Goal: Navigation & Orientation: Find specific page/section

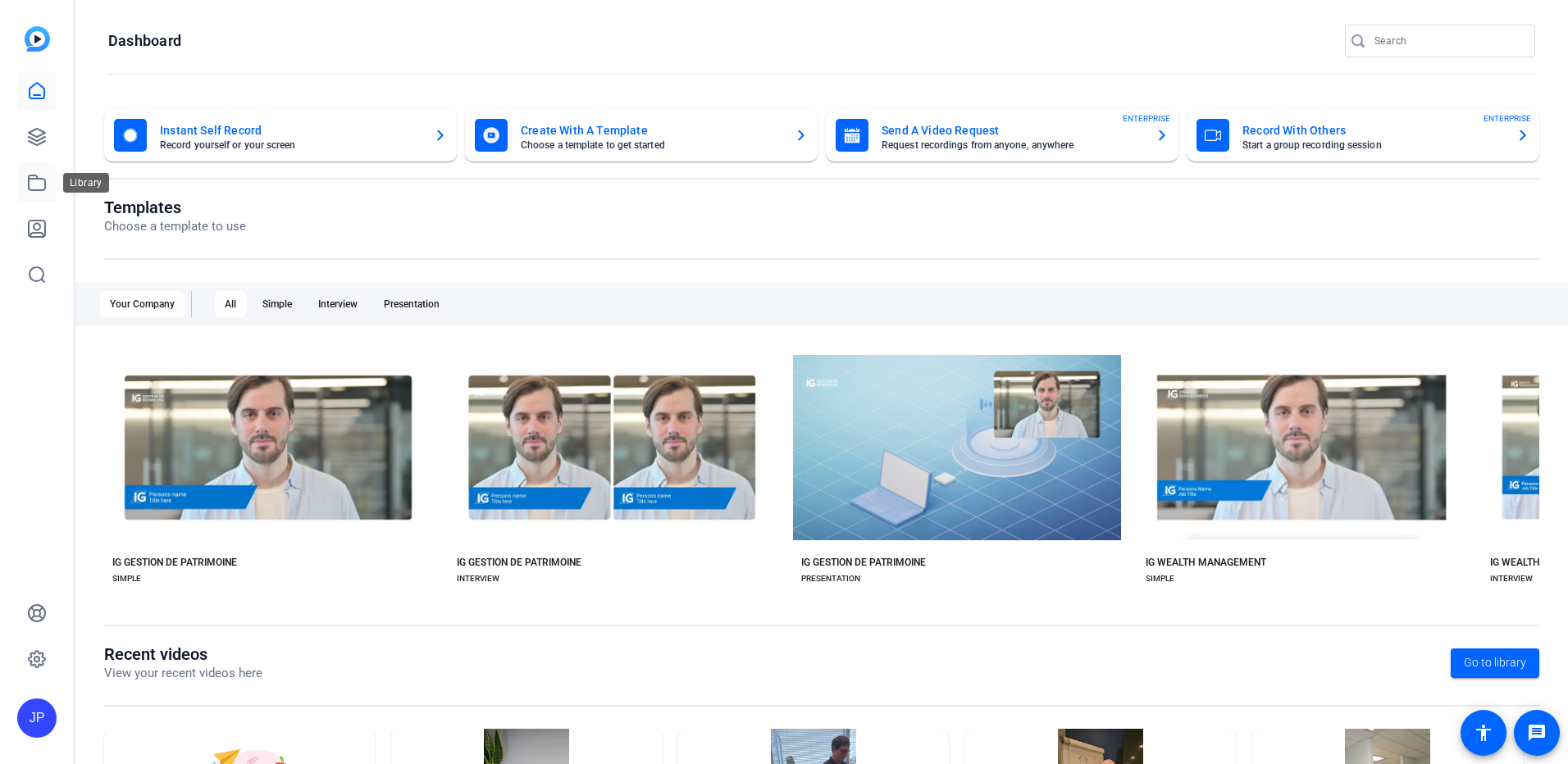
click at [38, 195] on link at bounding box center [37, 183] width 40 height 40
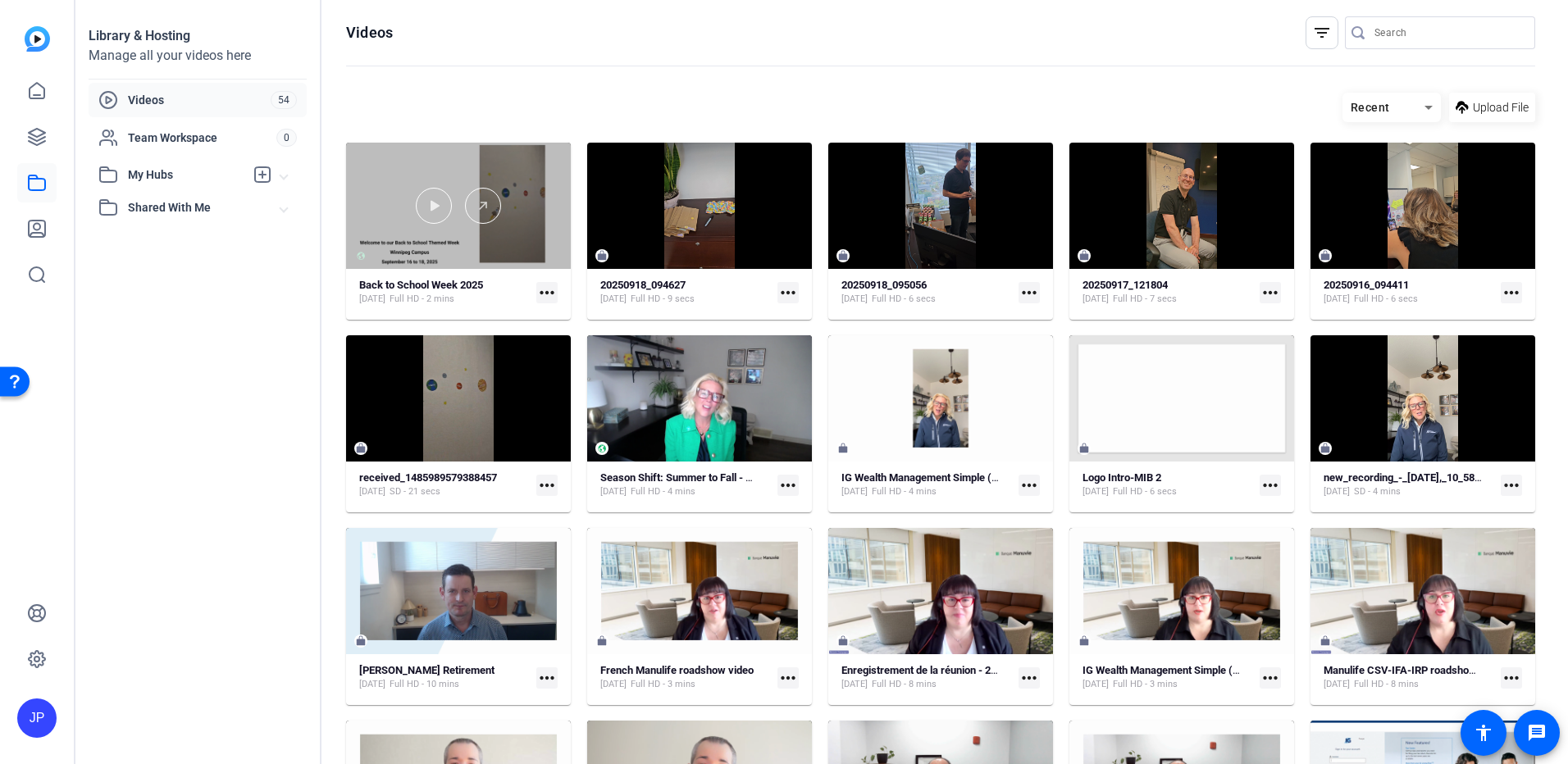
click at [542, 245] on div at bounding box center [458, 205] width 225 height 126
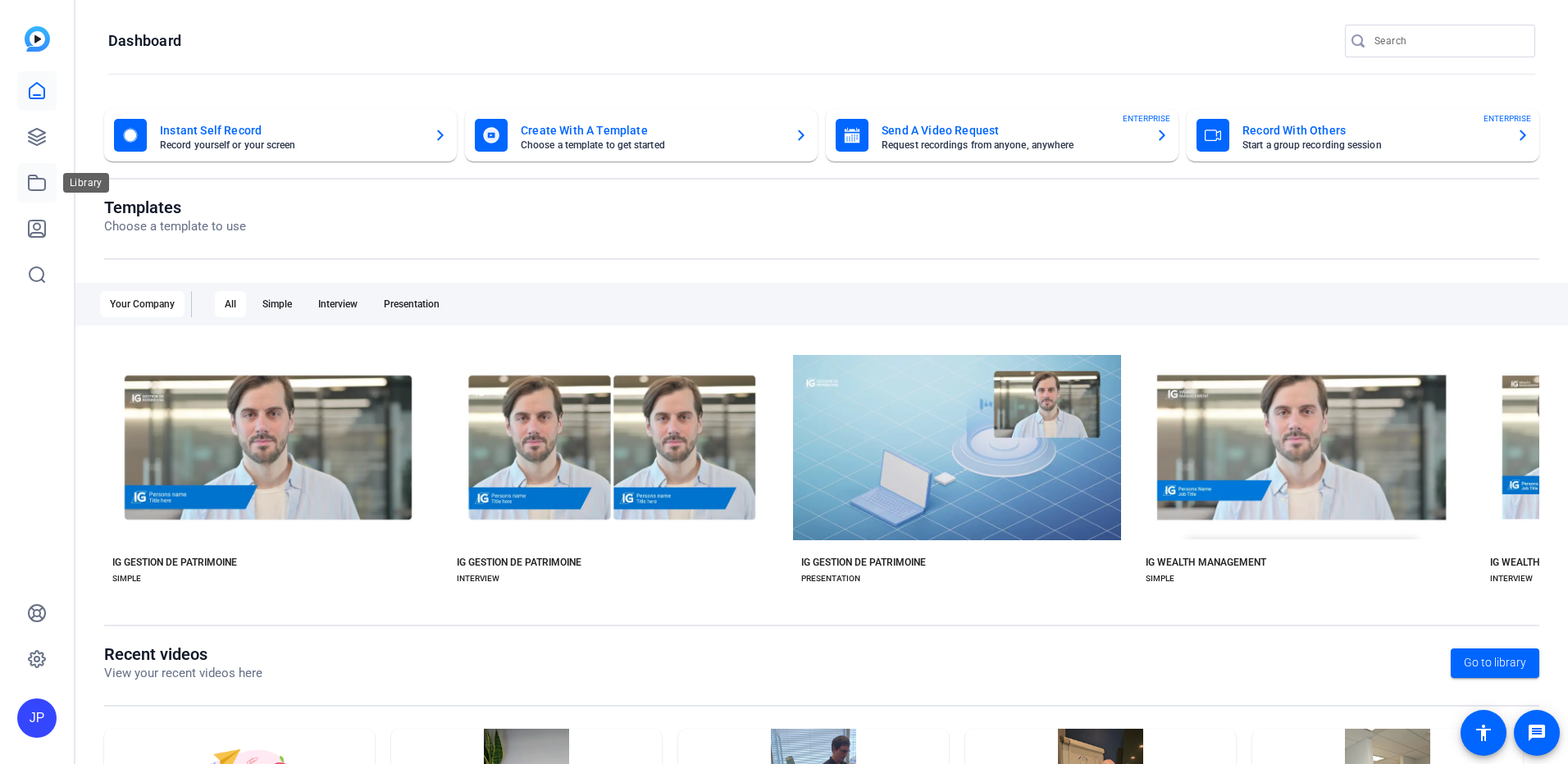
click at [40, 190] on icon at bounding box center [37, 182] width 16 height 15
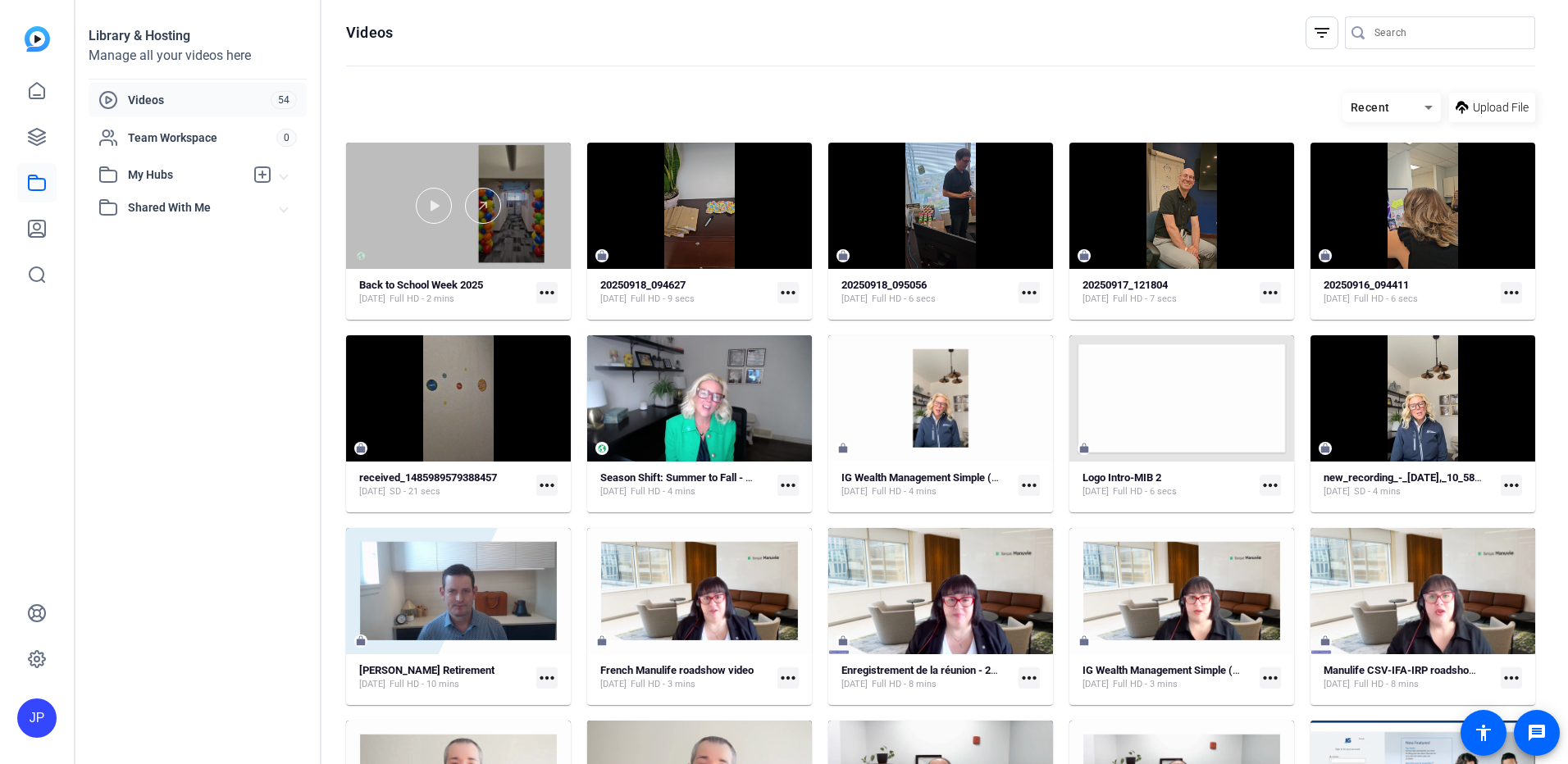
click at [538, 258] on div at bounding box center [458, 205] width 225 height 126
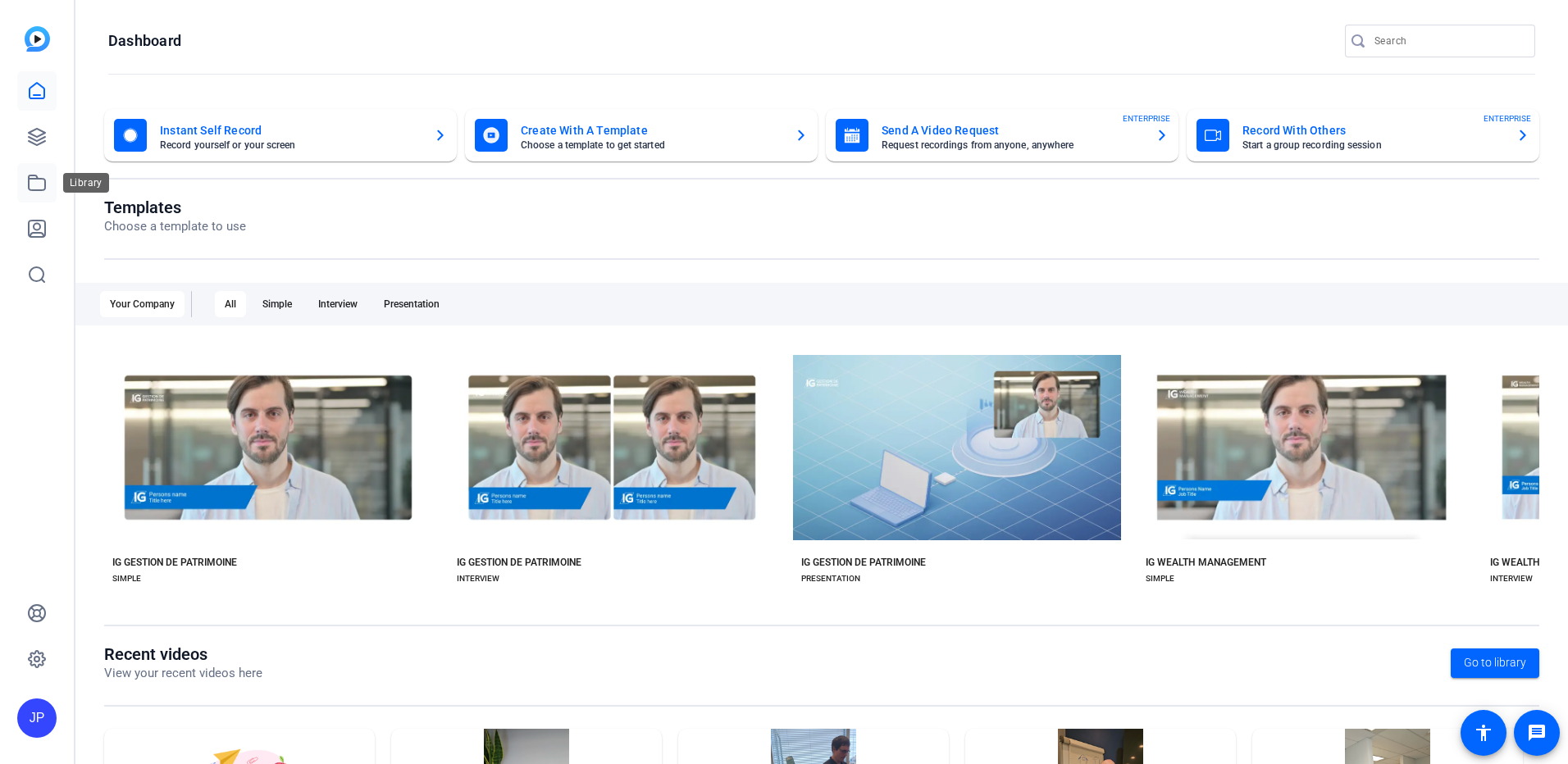
click at [25, 186] on link at bounding box center [37, 183] width 40 height 40
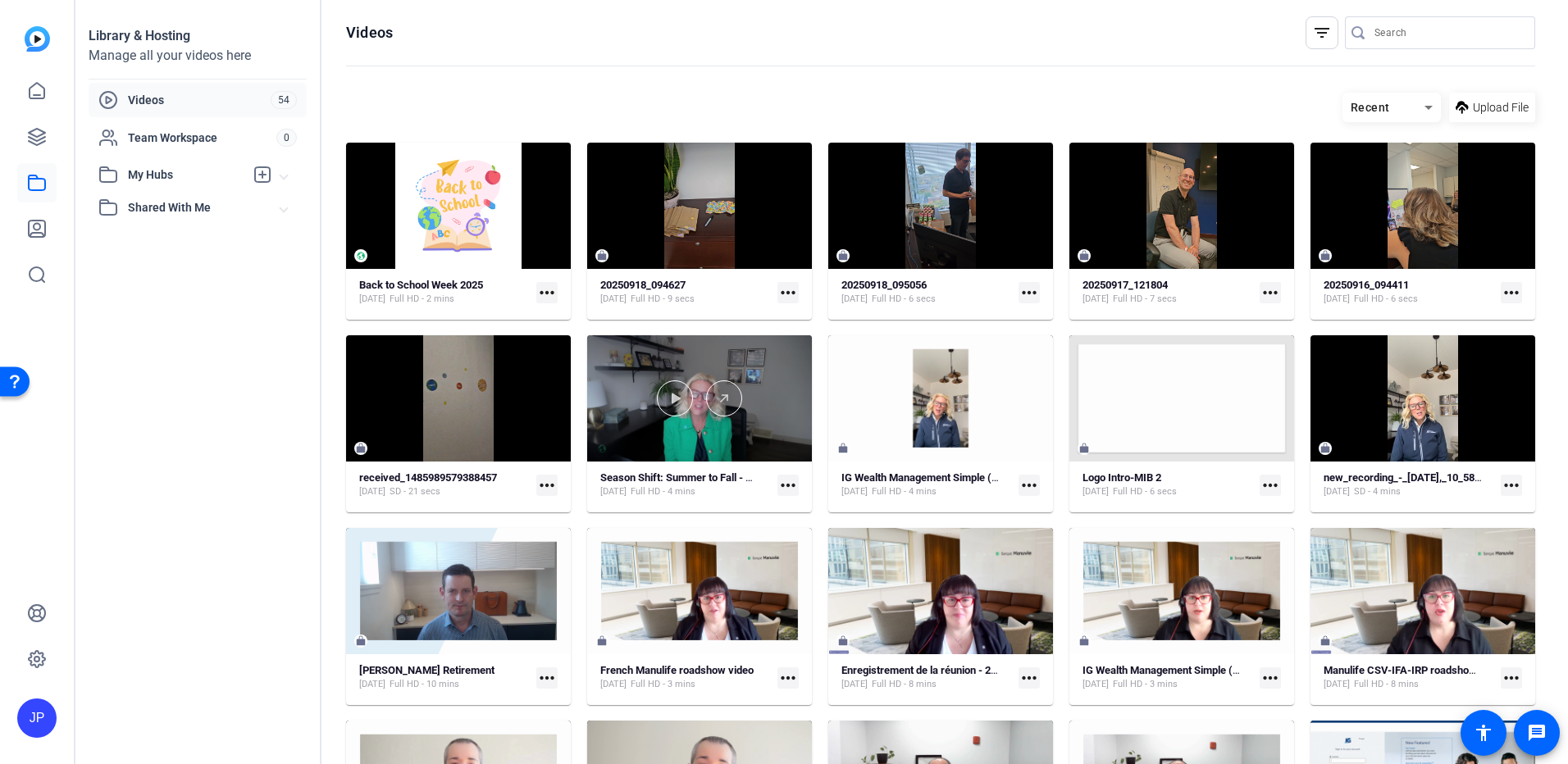
click at [777, 435] on div at bounding box center [699, 398] width 225 height 126
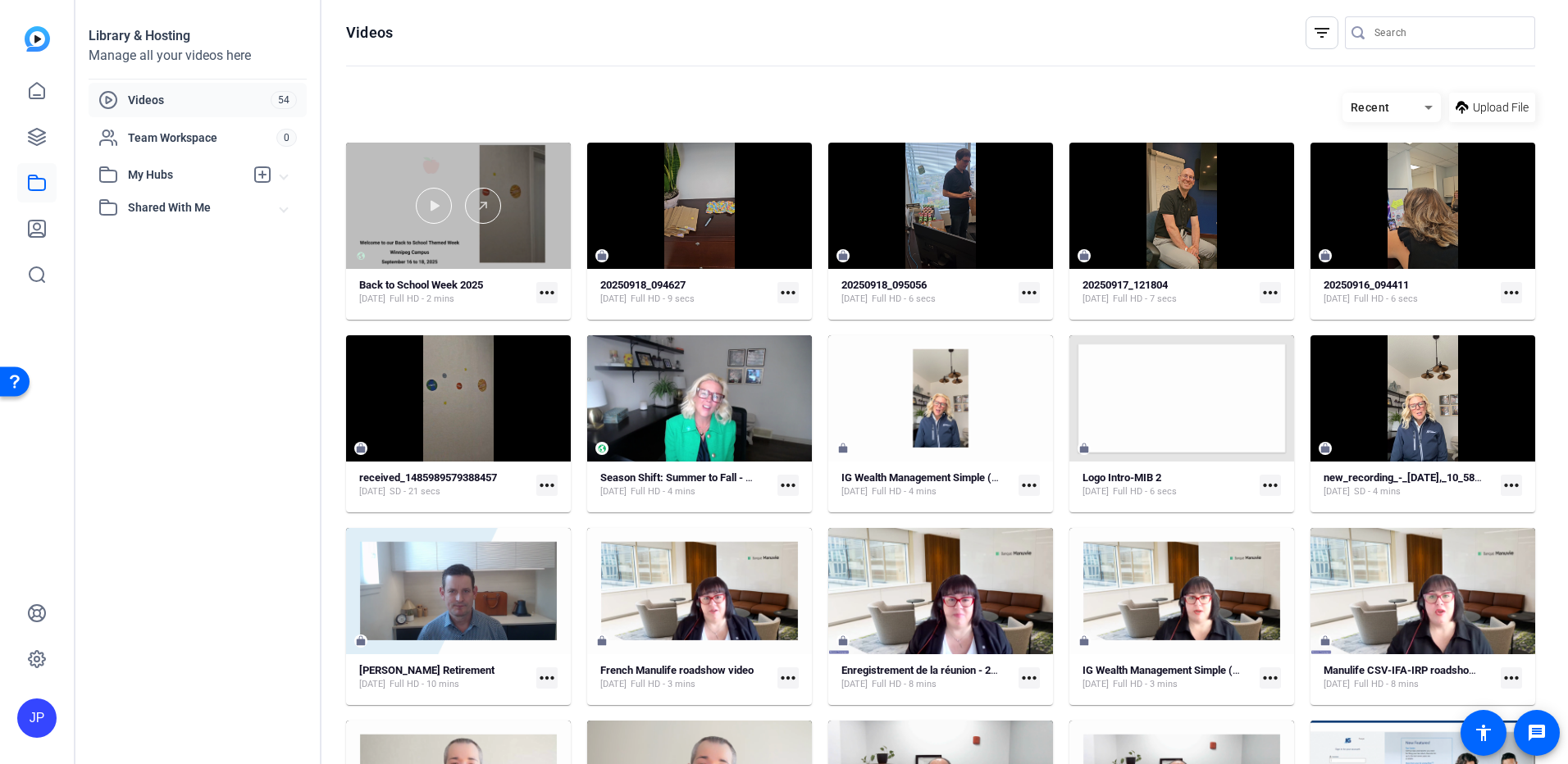
click at [533, 255] on div at bounding box center [458, 205] width 225 height 126
